Goal: Find contact information: Find contact information

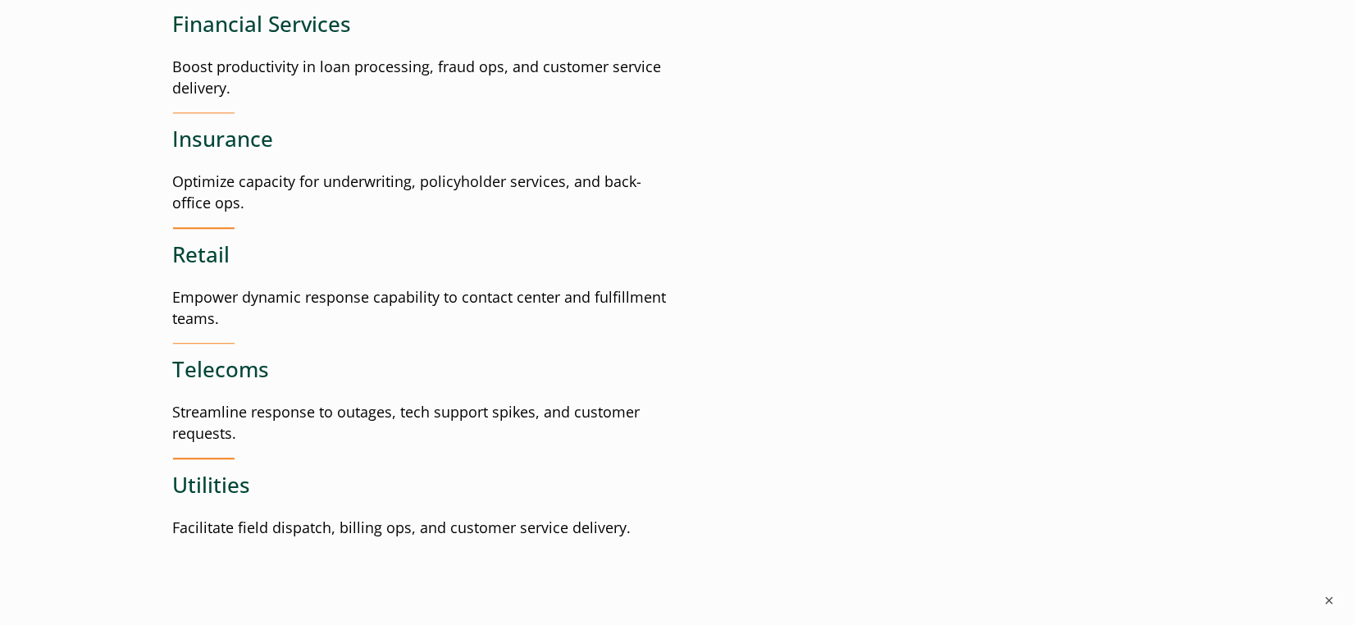
scroll to position [2460, 0]
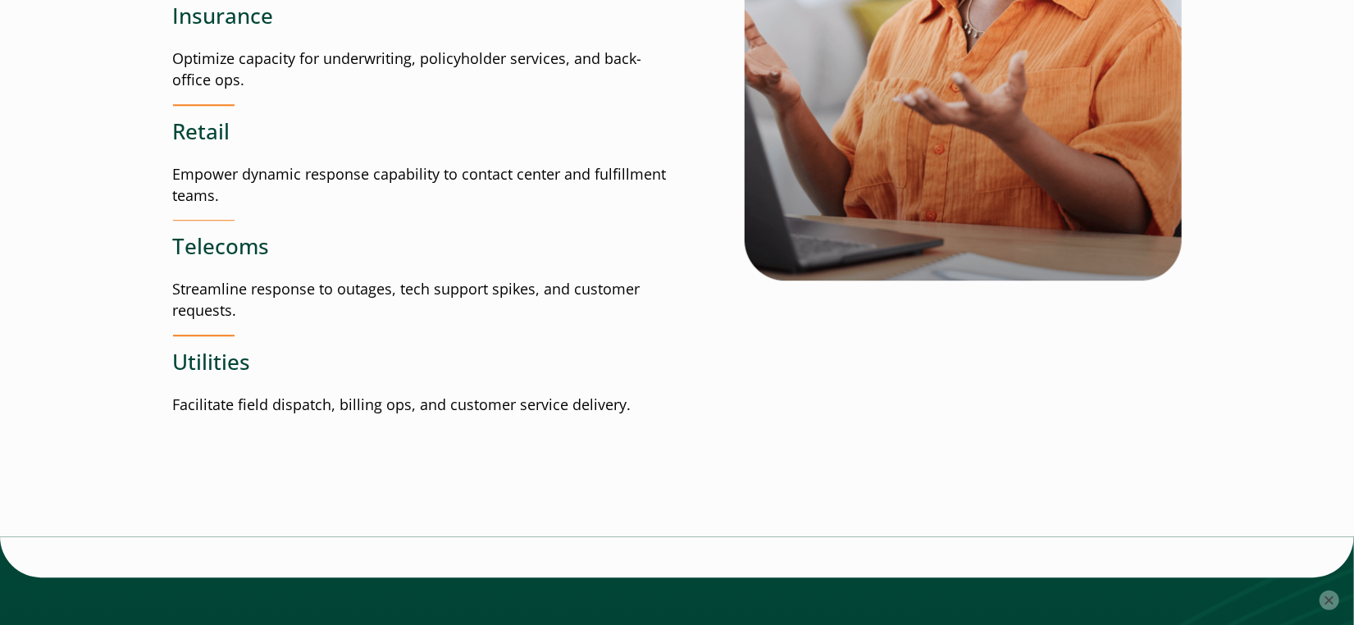
click at [1329, 596] on button "×" at bounding box center [1329, 600] width 20 height 20
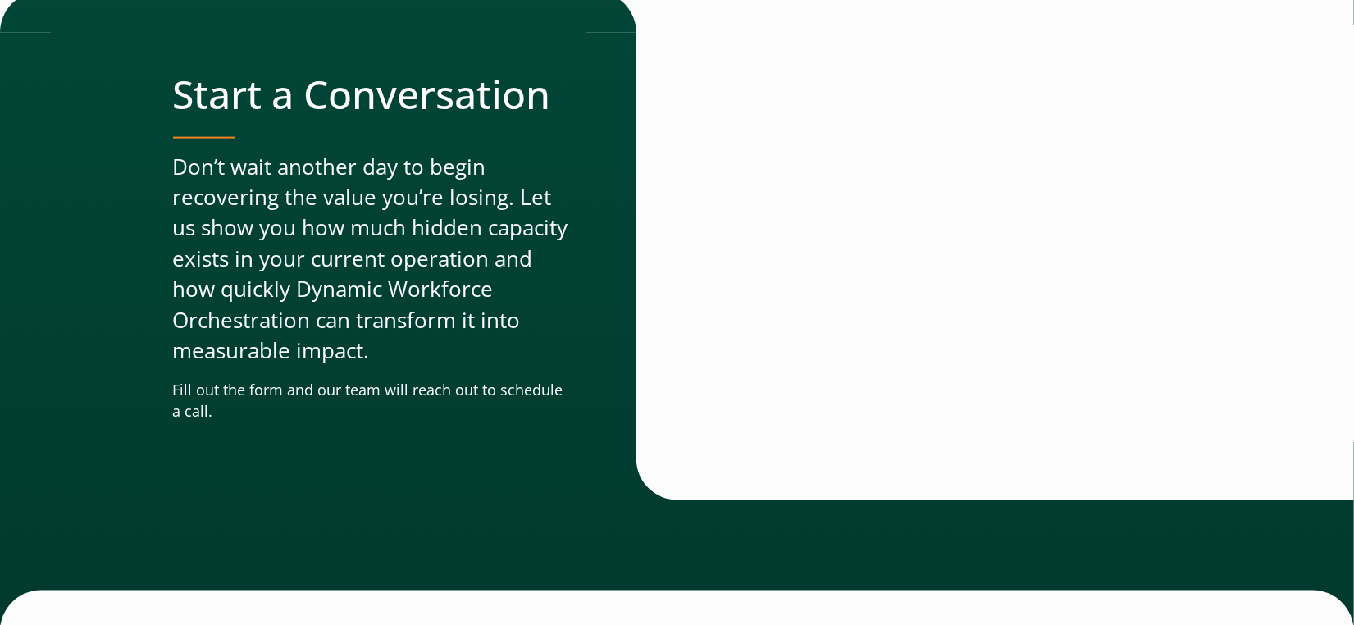
scroll to position [5099, 0]
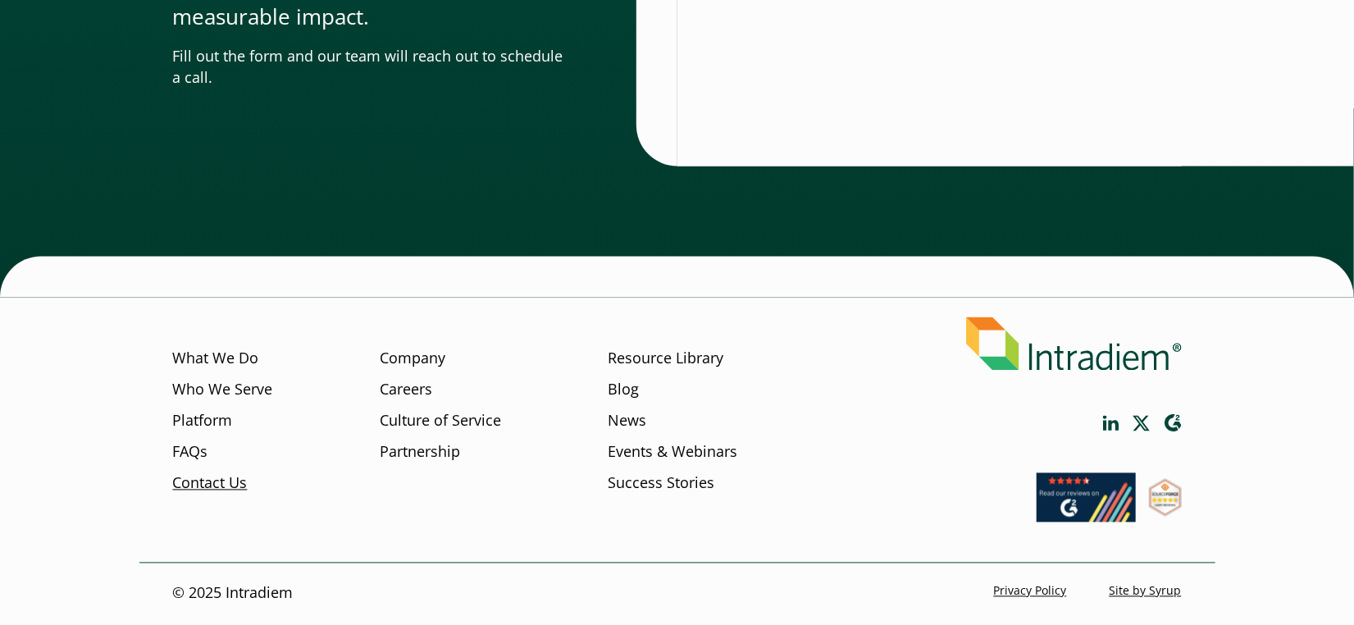
click at [215, 481] on link "Contact Us" at bounding box center [210, 483] width 75 height 21
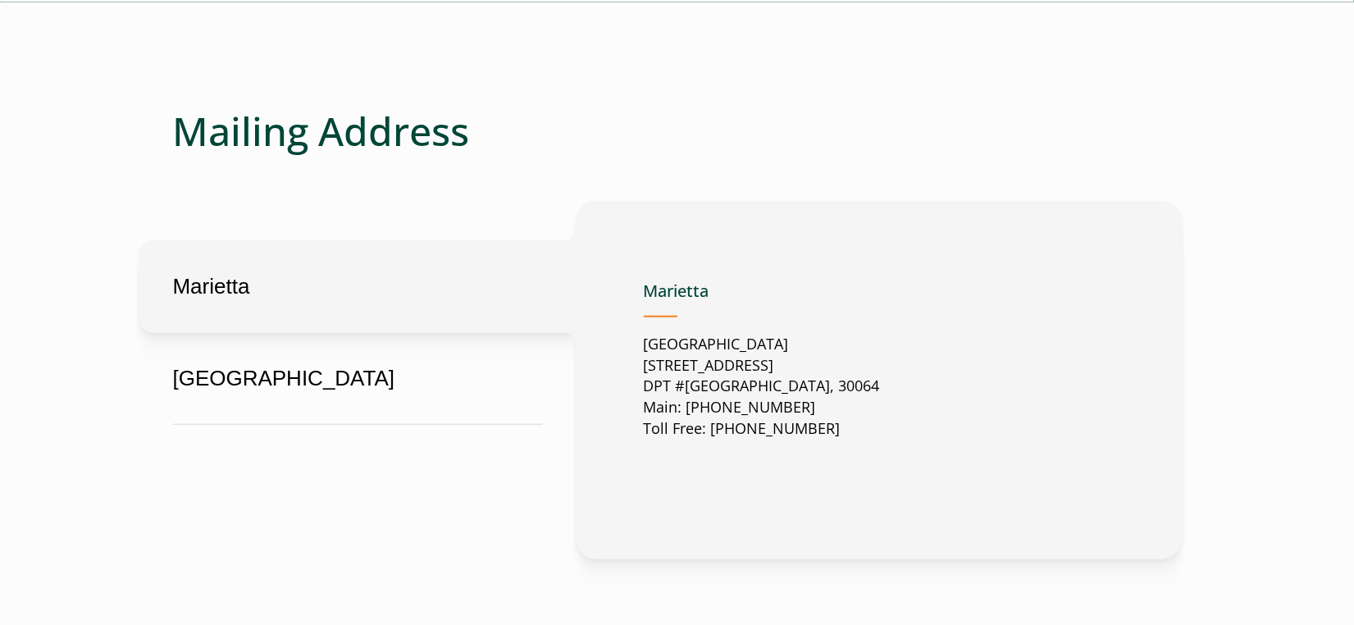
scroll to position [738, 0]
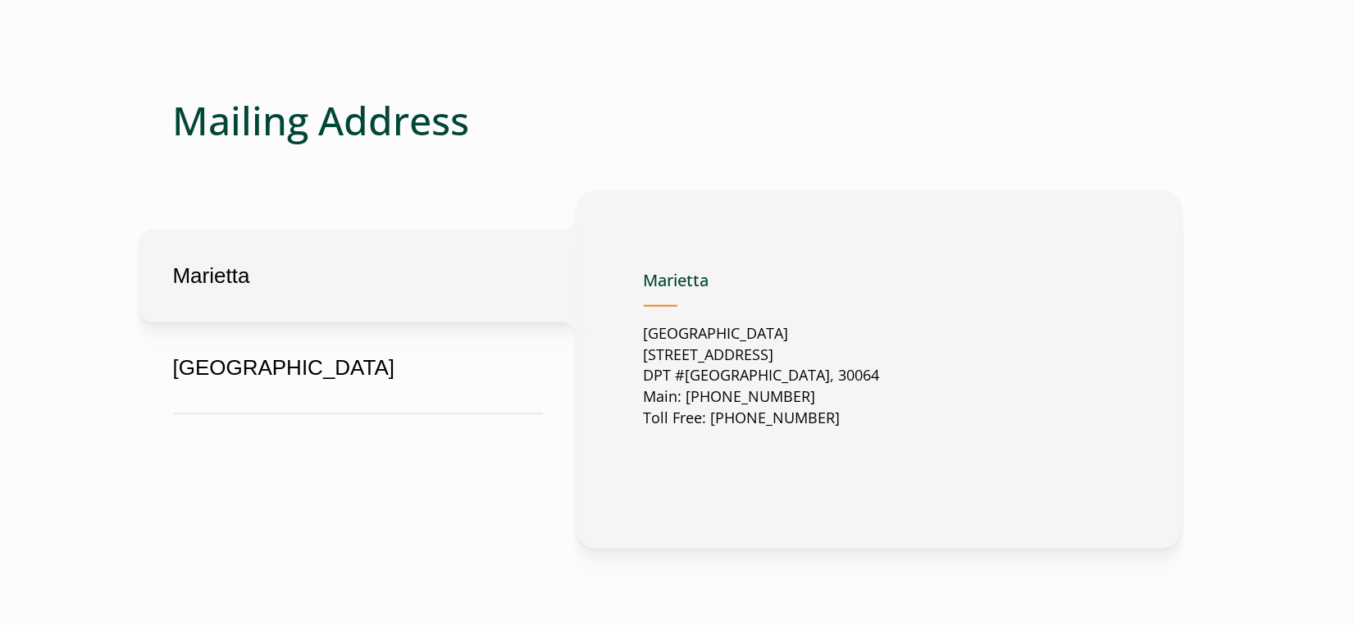
drag, startPoint x: 646, startPoint y: 353, endPoint x: 899, endPoint y: 371, distance: 253.9
click at [899, 371] on div "Marietta [GEOGRAPHIC_DATA][STREET_ADDRESS] Main: [PHONE_NUMBER] Toll Free: [PHO…" at bounding box center [879, 369] width 471 height 225
copy p "[STREET_ADDRESS]"
